Goal: Find specific page/section: Find specific page/section

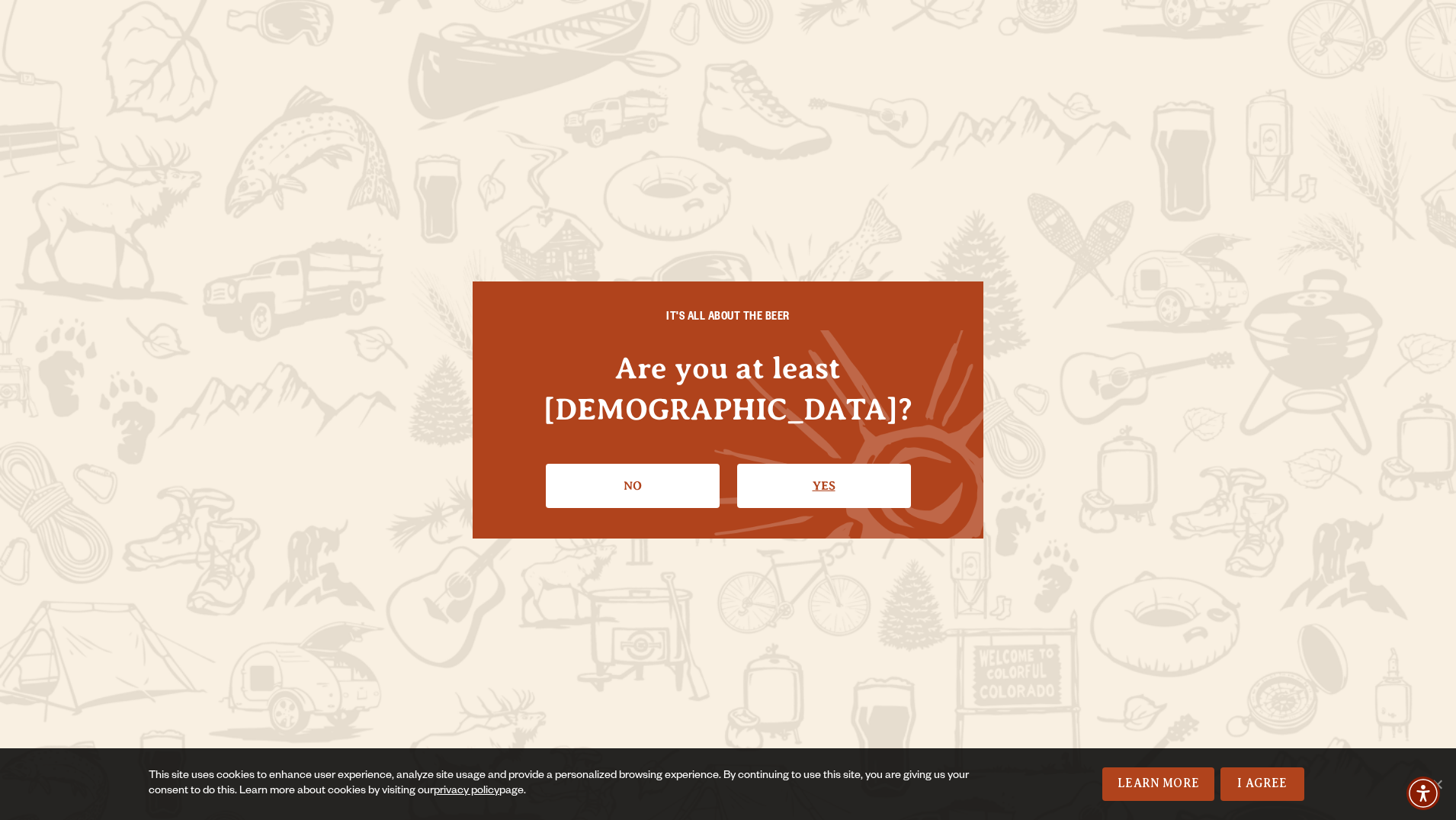
click at [854, 474] on link "Yes" at bounding box center [825, 486] width 174 height 45
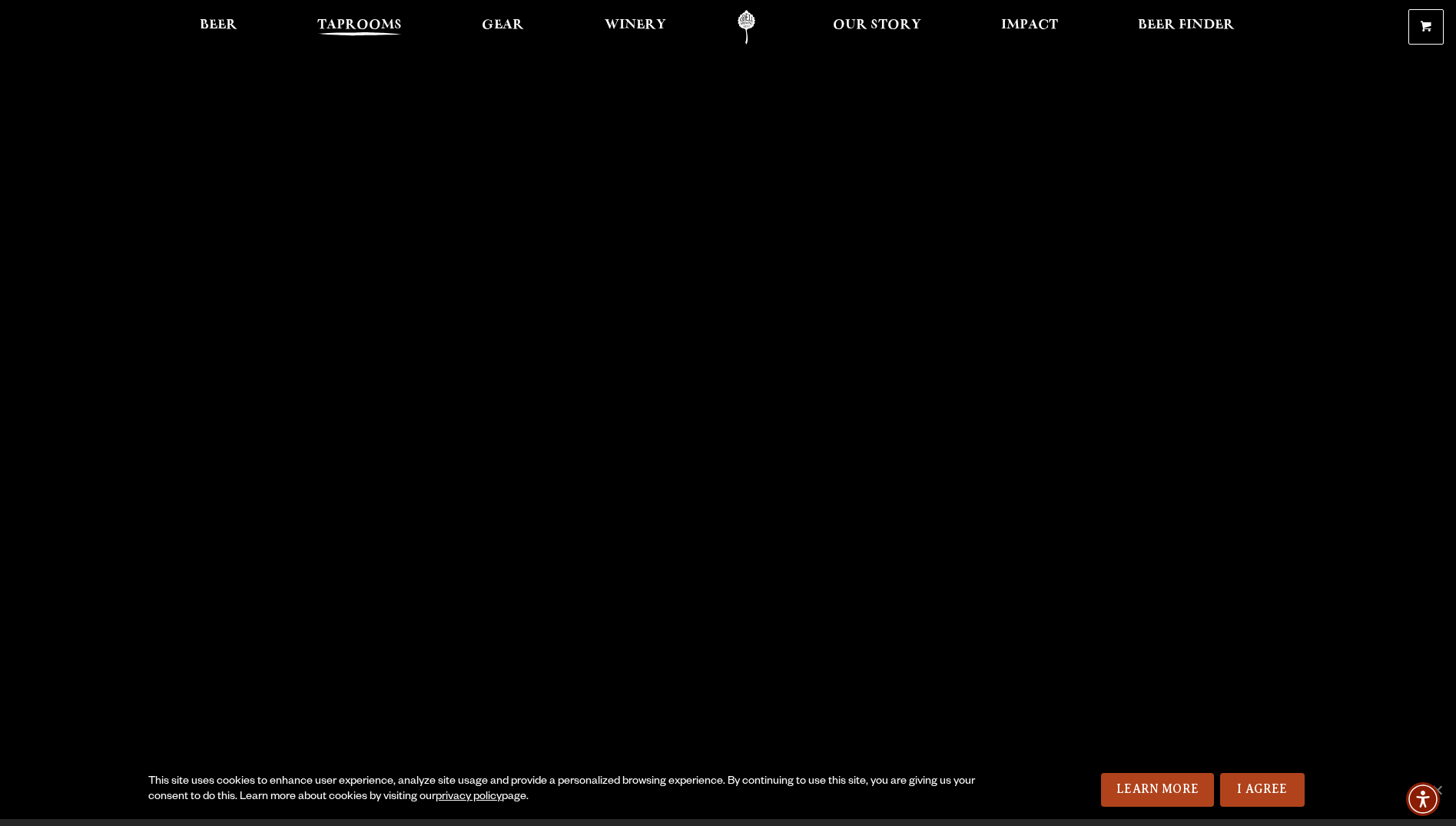
click at [318, 24] on span "Taprooms" at bounding box center [360, 25] width 85 height 12
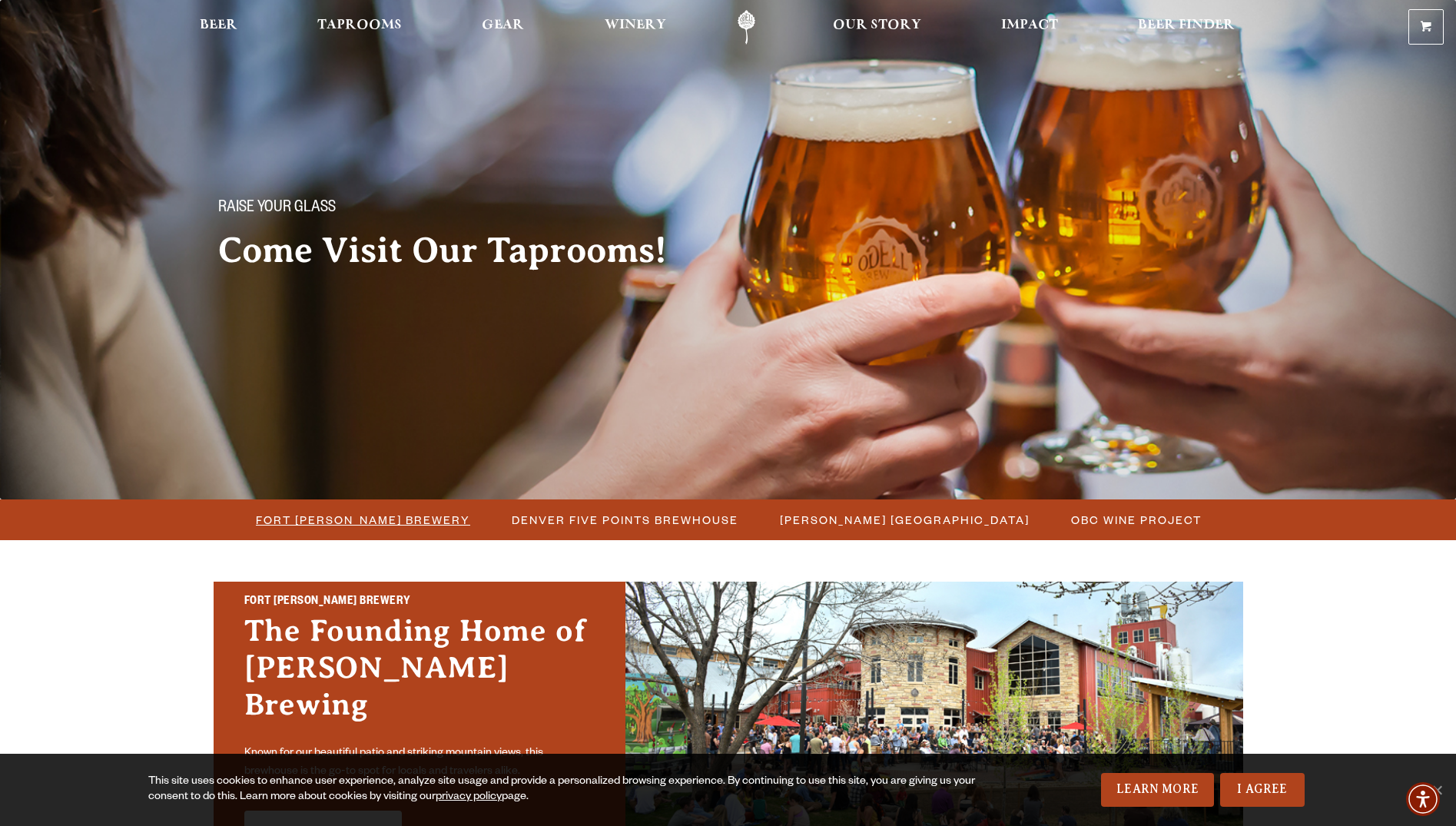
click at [302, 521] on span "Fort [PERSON_NAME] Brewery" at bounding box center [363, 519] width 215 height 22
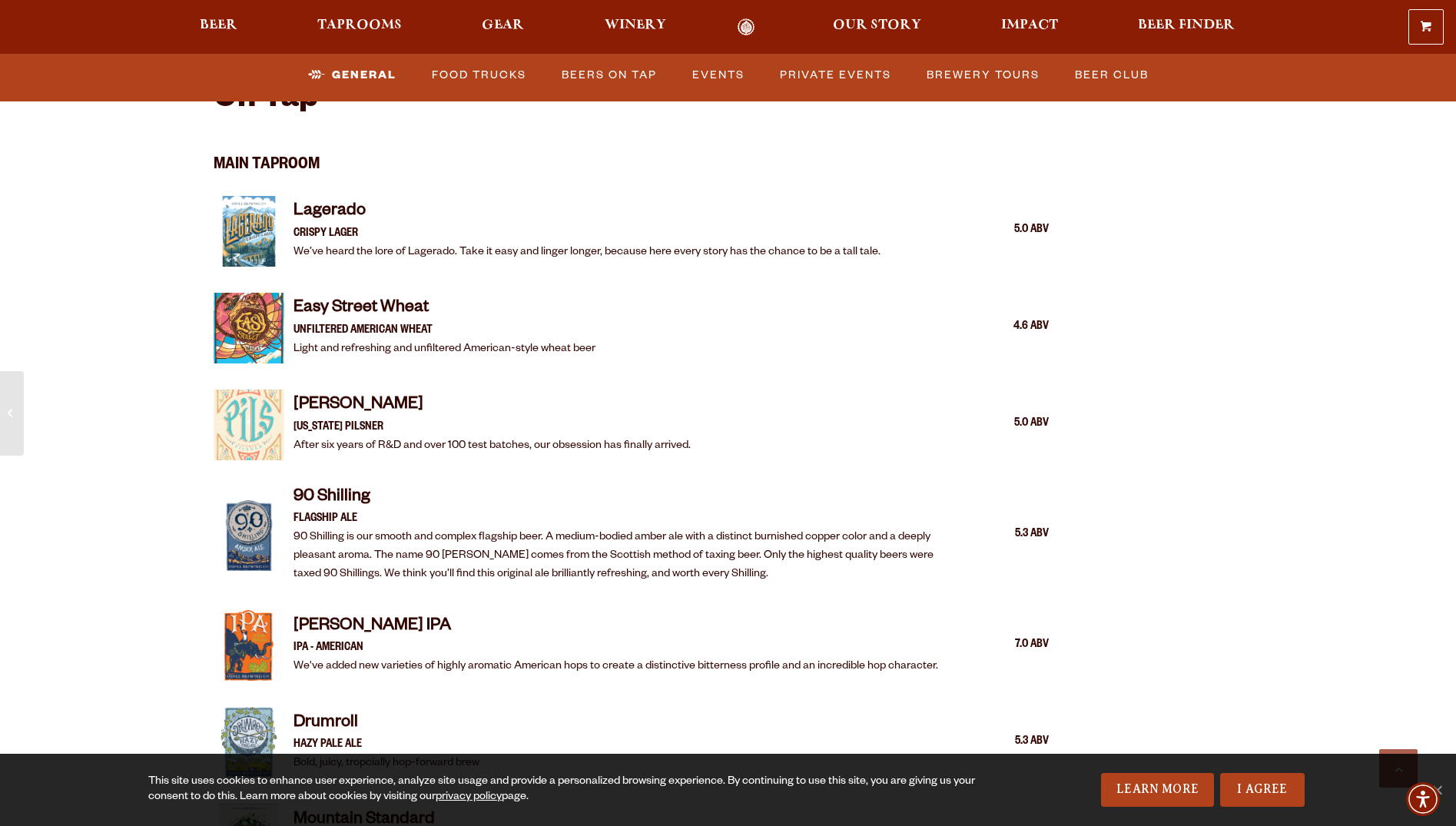
scroll to position [1717, 0]
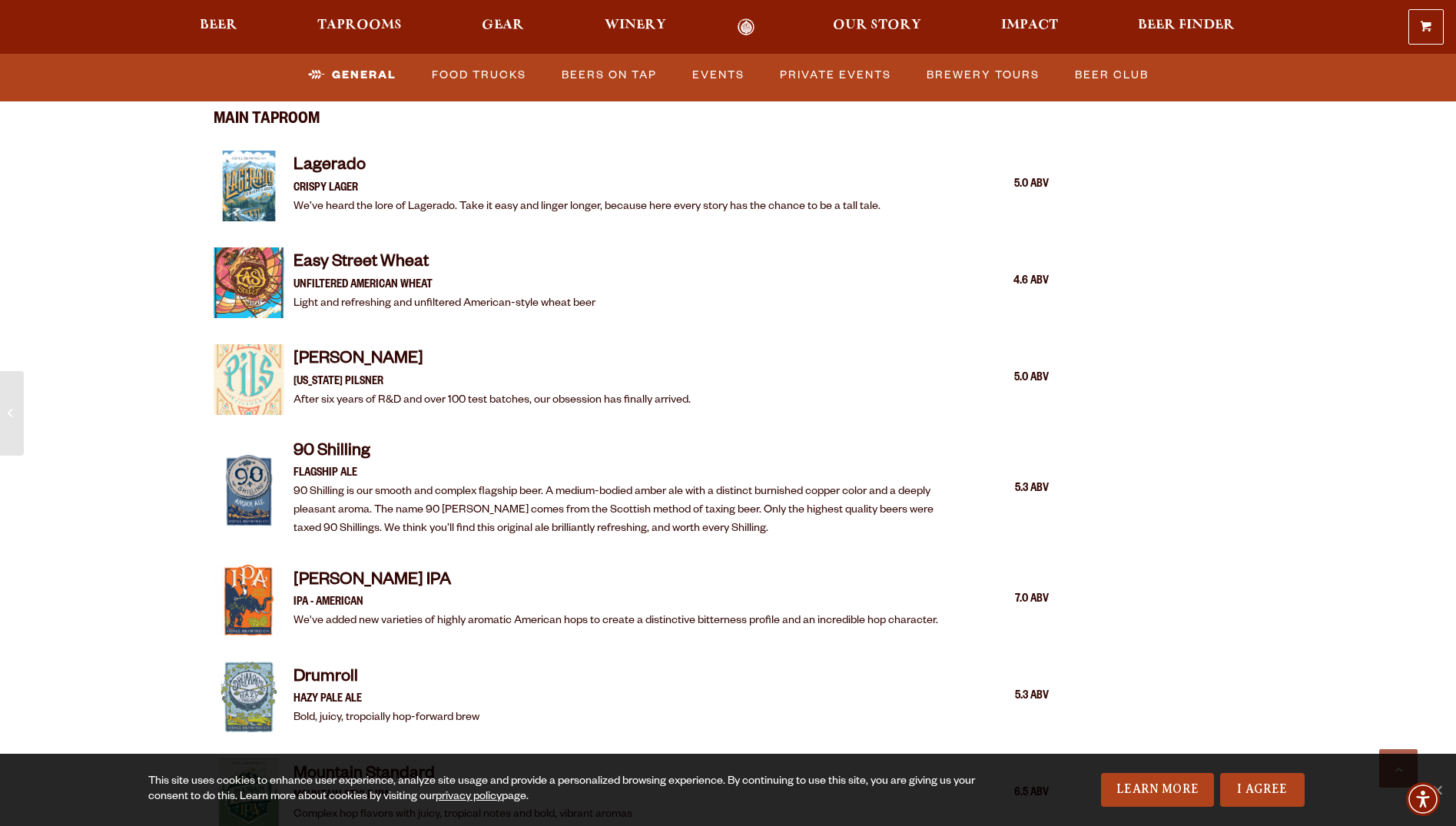
drag, startPoint x: 1446, startPoint y: 237, endPoint x: 1446, endPoint y: 248, distance: 11.0
drag, startPoint x: 1446, startPoint y: 248, endPoint x: 1442, endPoint y: 278, distance: 30.3
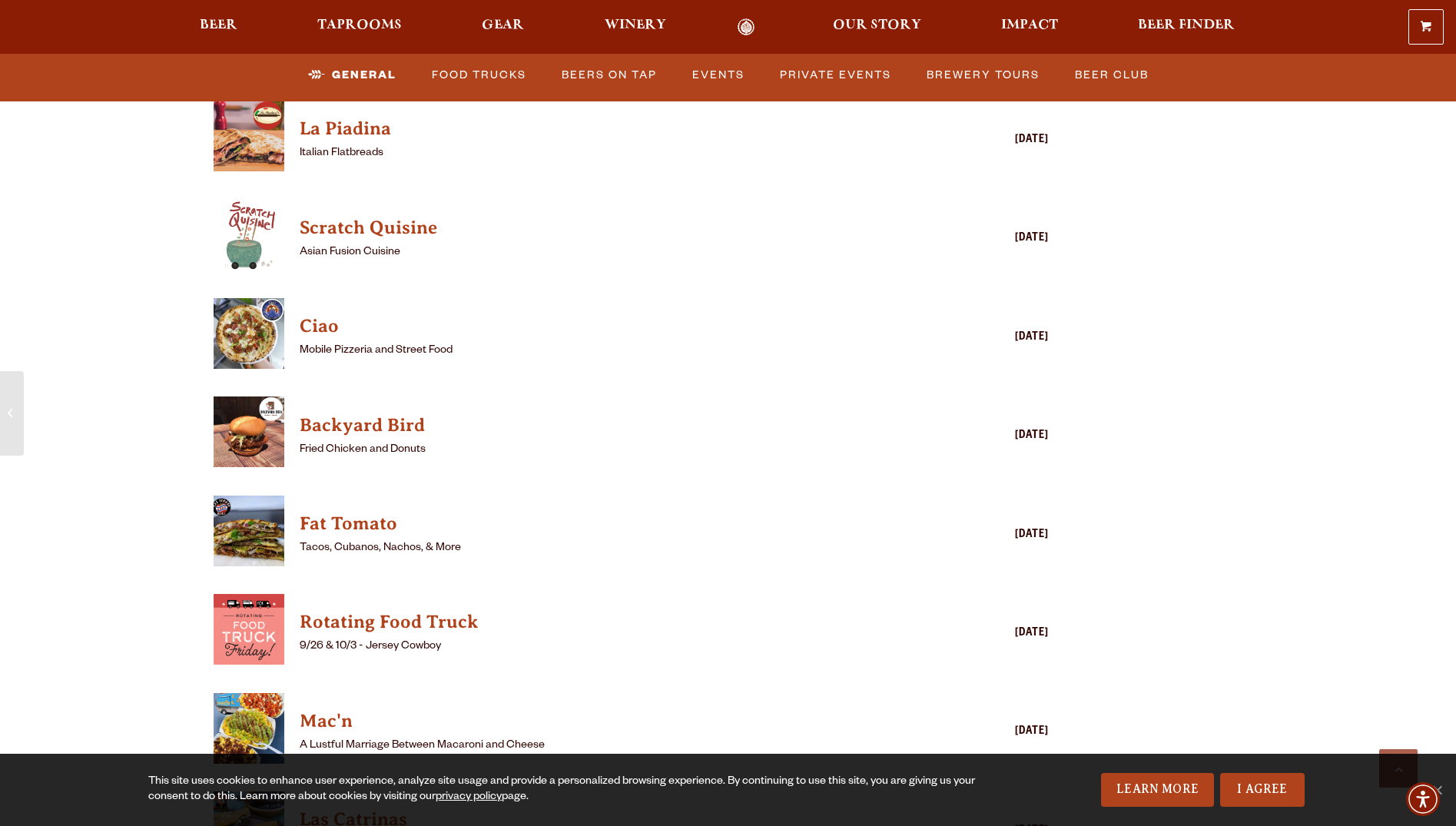
scroll to position [3898, 0]
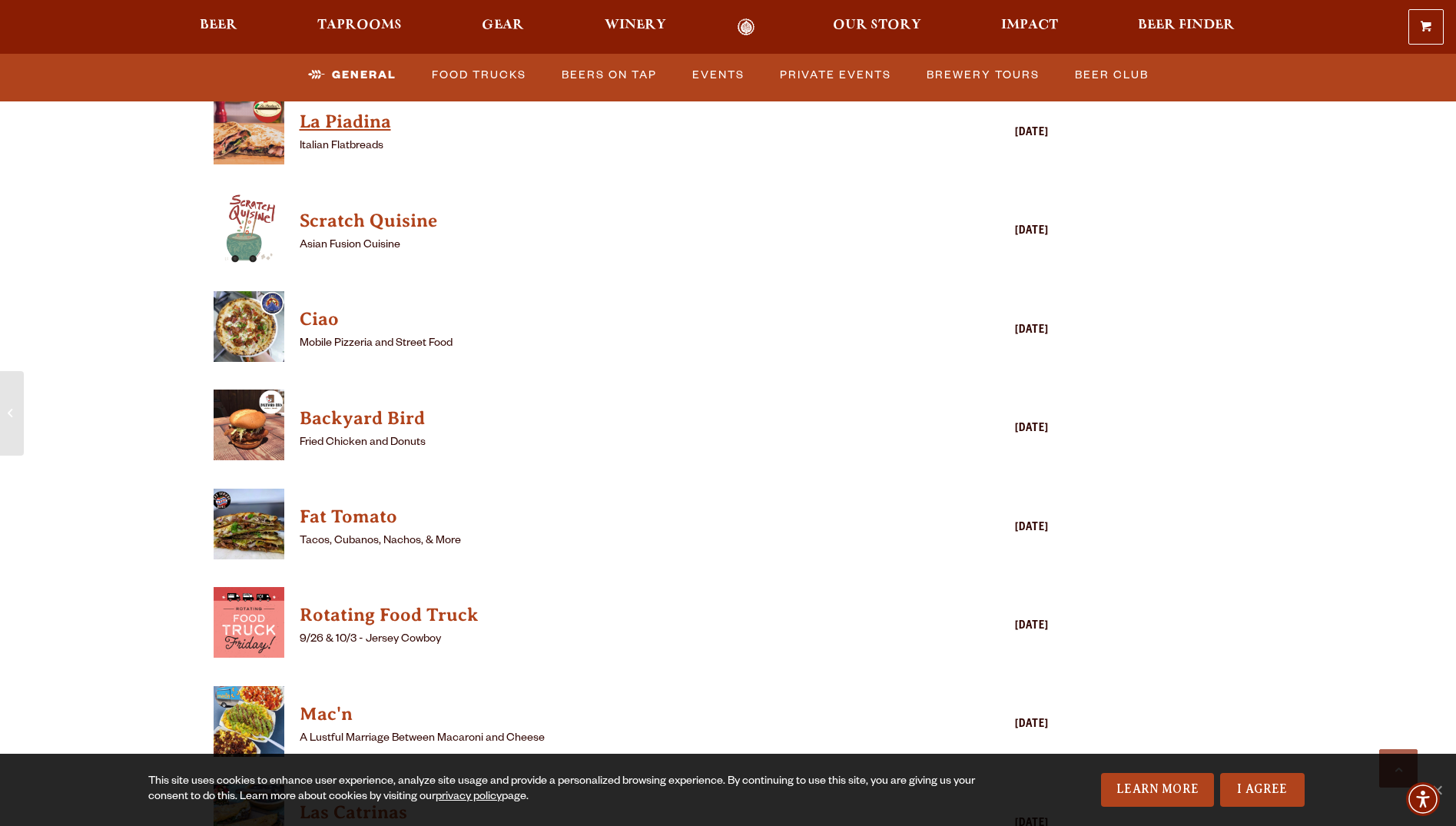
click at [300, 134] on h4 "La Piadina" at bounding box center [609, 122] width 619 height 25
